Goal: Find specific page/section: Find specific page/section

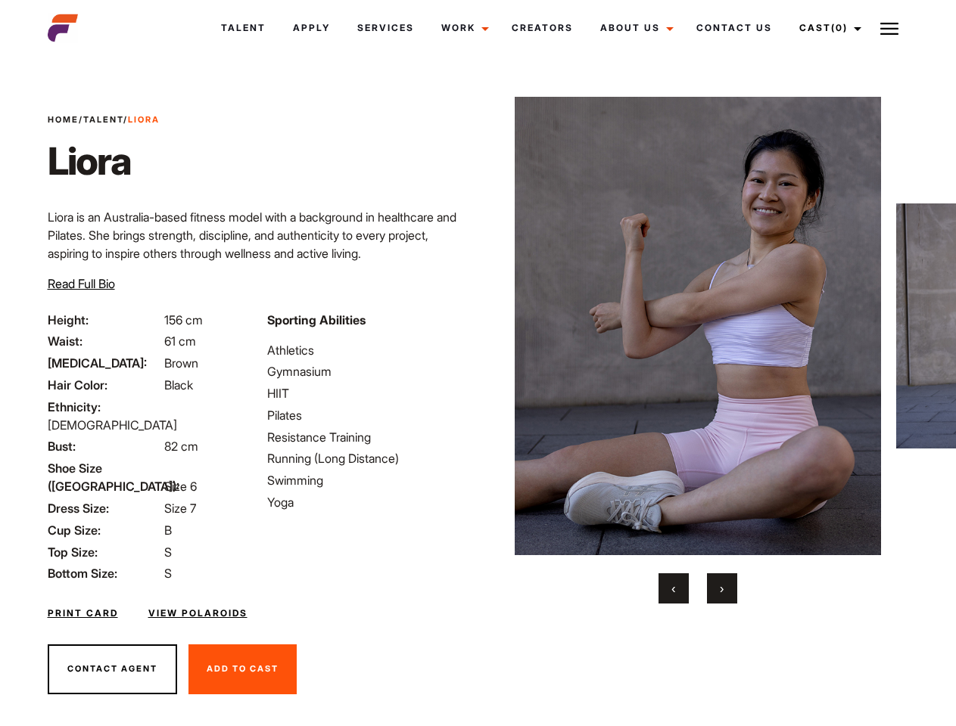
click at [826, 28] on link "Cast (0)" at bounding box center [827, 28] width 85 height 41
click at [889, 28] on img at bounding box center [889, 29] width 18 height 18
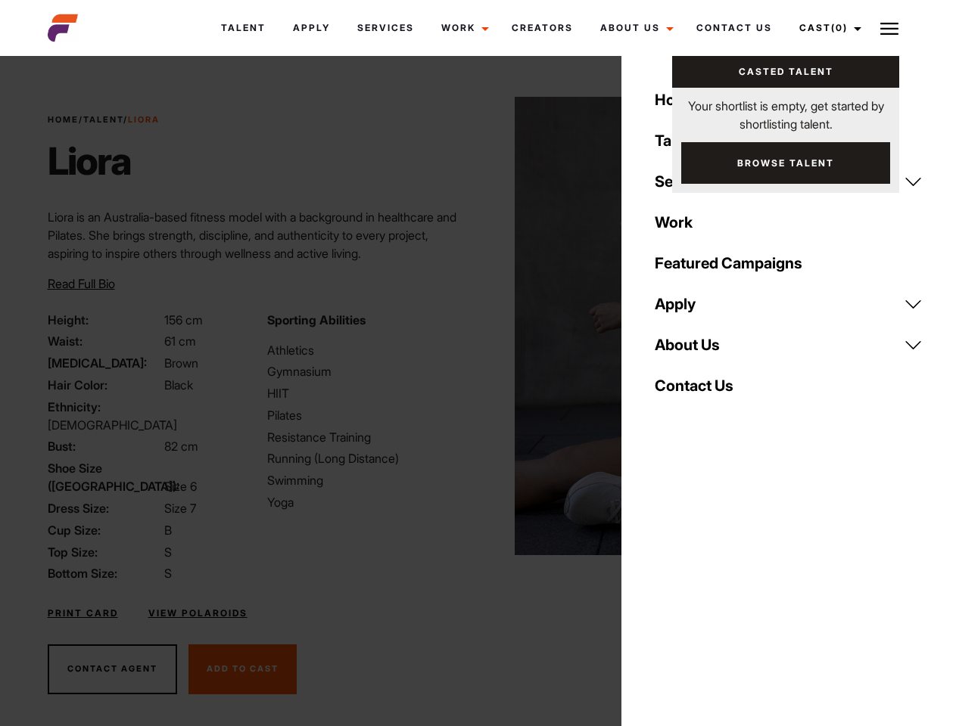
click at [697, 350] on img at bounding box center [698, 326] width 367 height 459
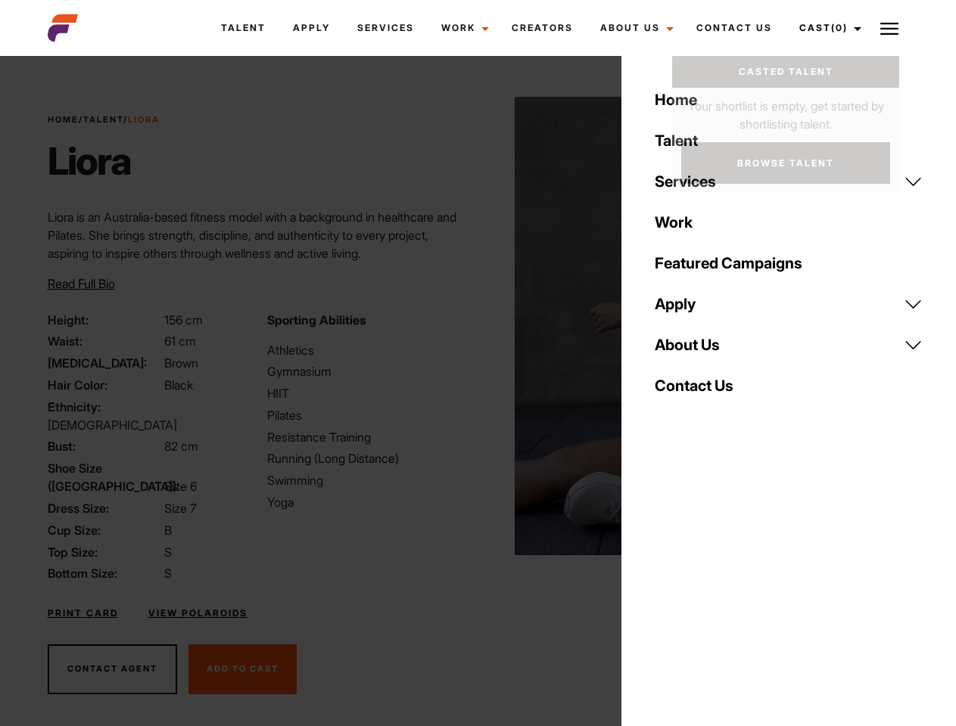
click at [477, 326] on div "Sporting Abilities Athletics Gymnasium HIIT Pilates Resistance Training Running…" at bounding box center [367, 447] width 219 height 272
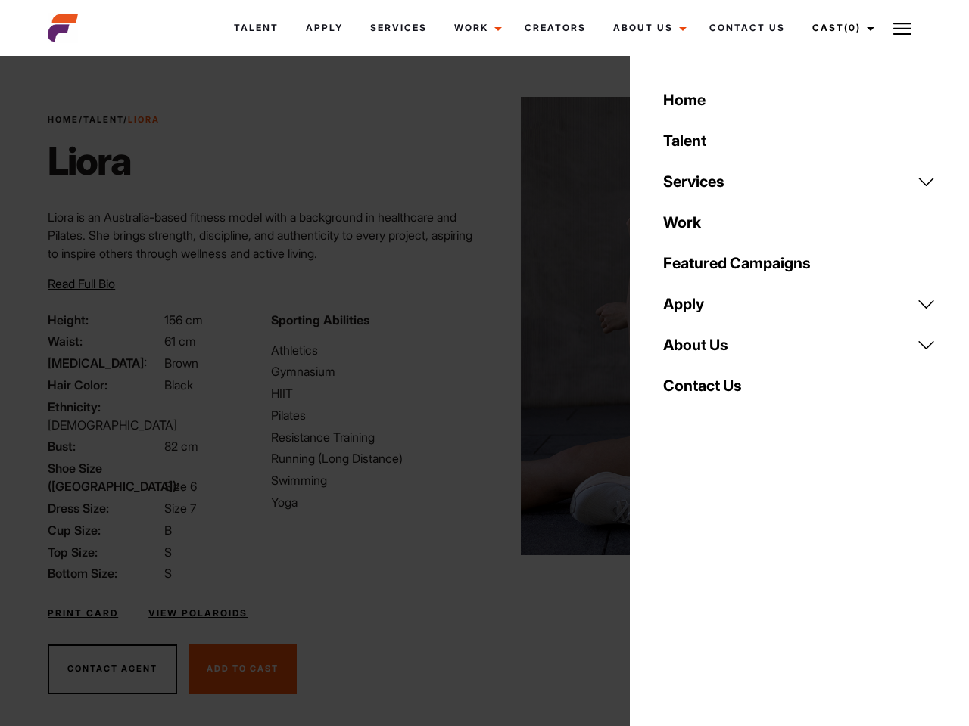
click at [673, 589] on body "Talent Apply Services Work Campaigns Jobs Job Request Creators About Us Founder…" at bounding box center [484, 408] width 969 height 695
click at [722, 589] on div "Home Talent Services Talent Casting Photography Videography Creative Hair and M…" at bounding box center [799, 363] width 339 height 726
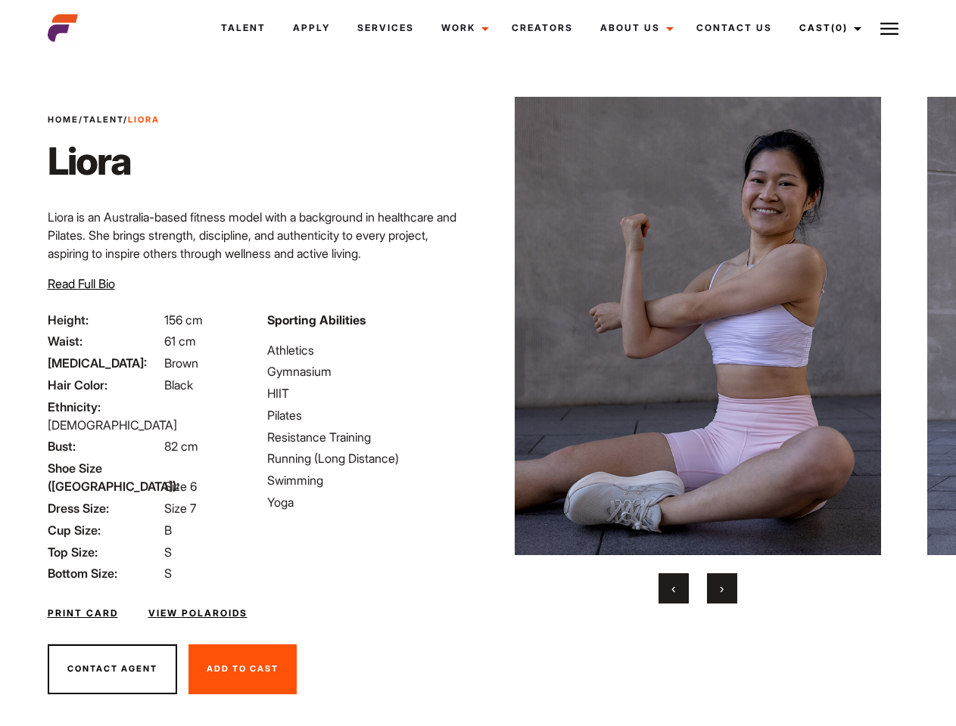
click at [826, 28] on link "Cast (0)" at bounding box center [827, 28] width 85 height 41
click at [889, 28] on img at bounding box center [889, 29] width 18 height 18
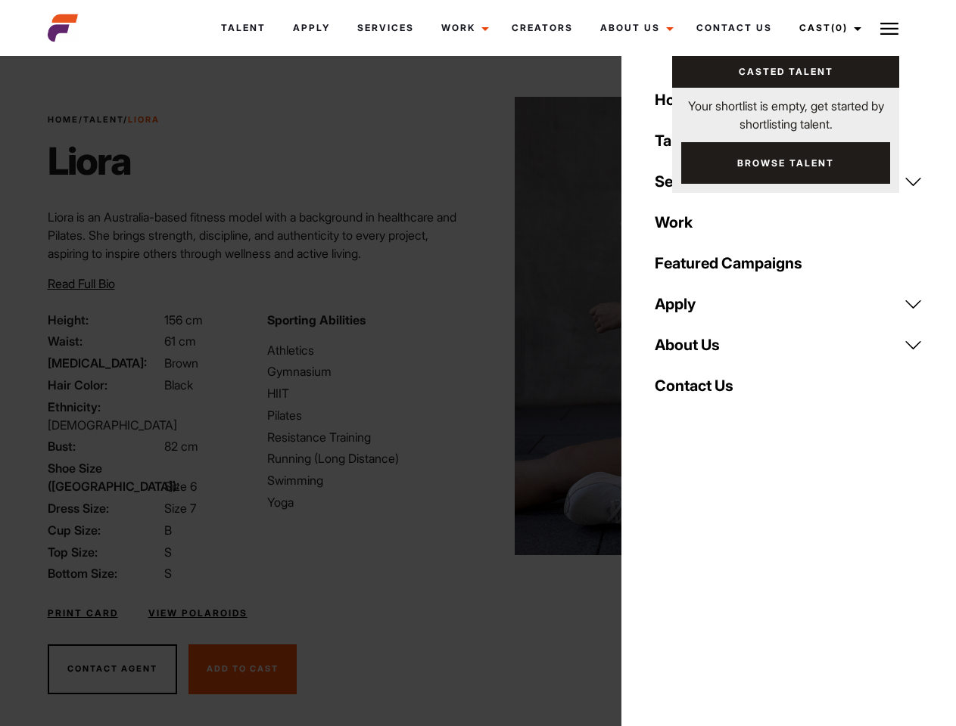
click at [697, 350] on img at bounding box center [698, 326] width 367 height 459
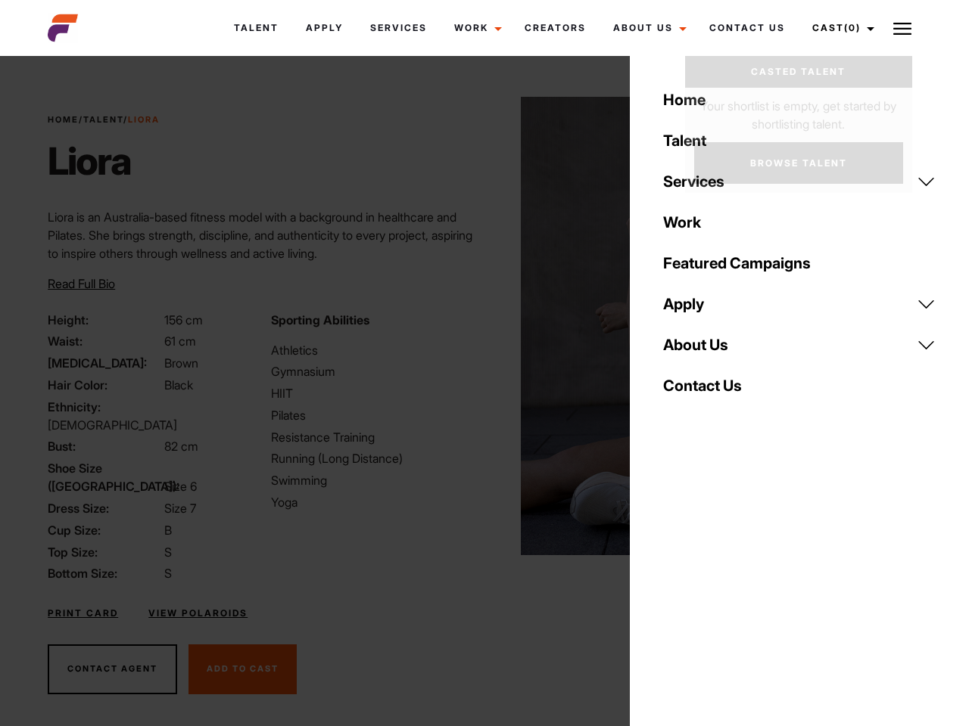
click at [477, 326] on div "Sporting Abilities Athletics Gymnasium HIIT Pilates Resistance Training Running…" at bounding box center [373, 447] width 222 height 272
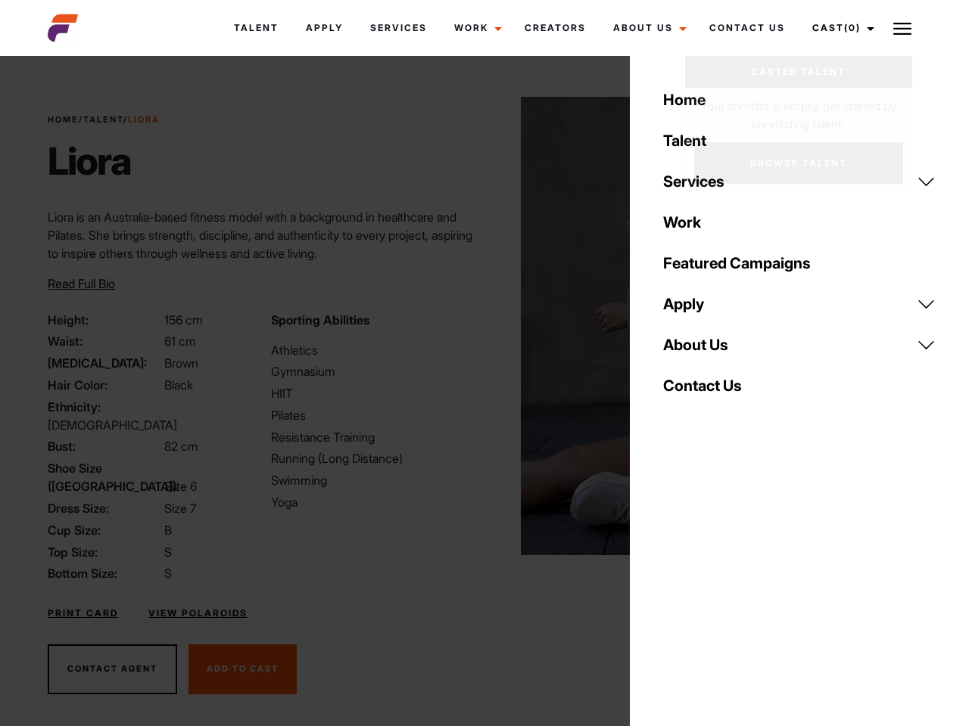
click at [673, 589] on div "Home Talent Services Talent Casting Photography Videography Creative Hair and M…" at bounding box center [799, 363] width 339 height 726
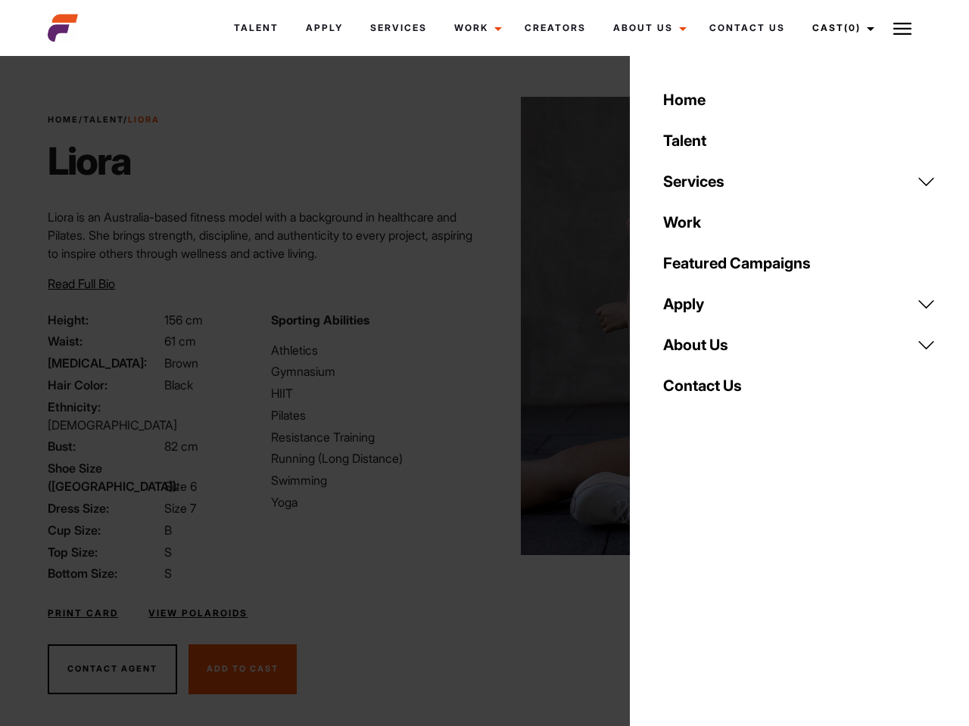
click at [722, 589] on div "Home Talent Services Talent Casting Photography Videography Creative Hair and M…" at bounding box center [799, 363] width 339 height 726
